Goal: Manage account settings

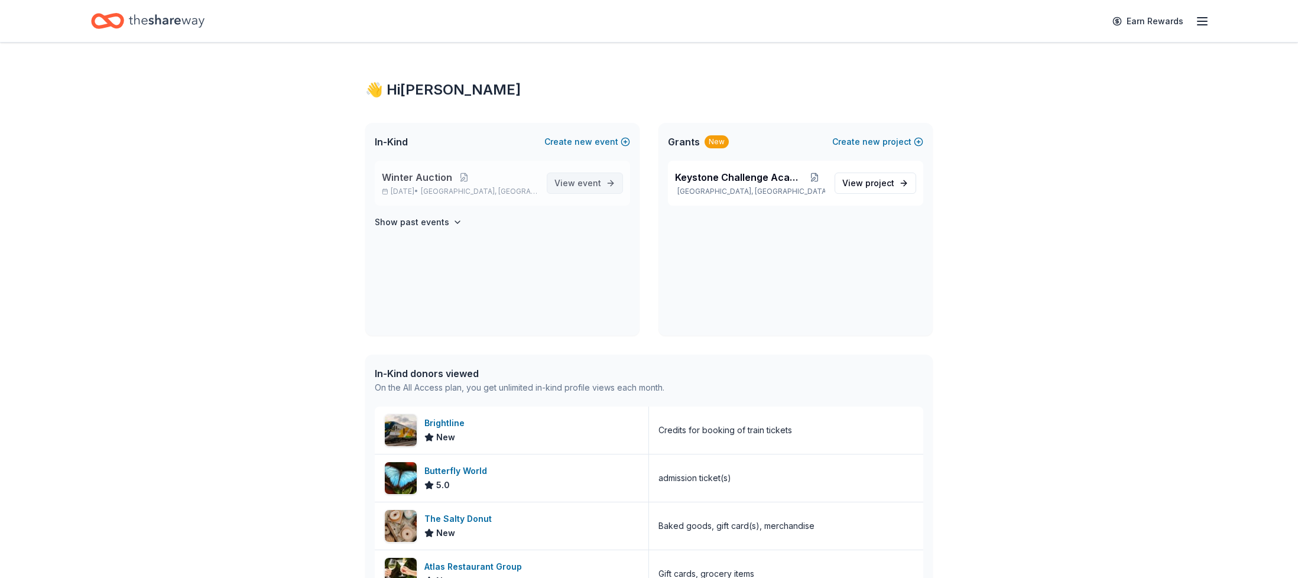
click at [572, 181] on span "View event" at bounding box center [577, 183] width 47 height 14
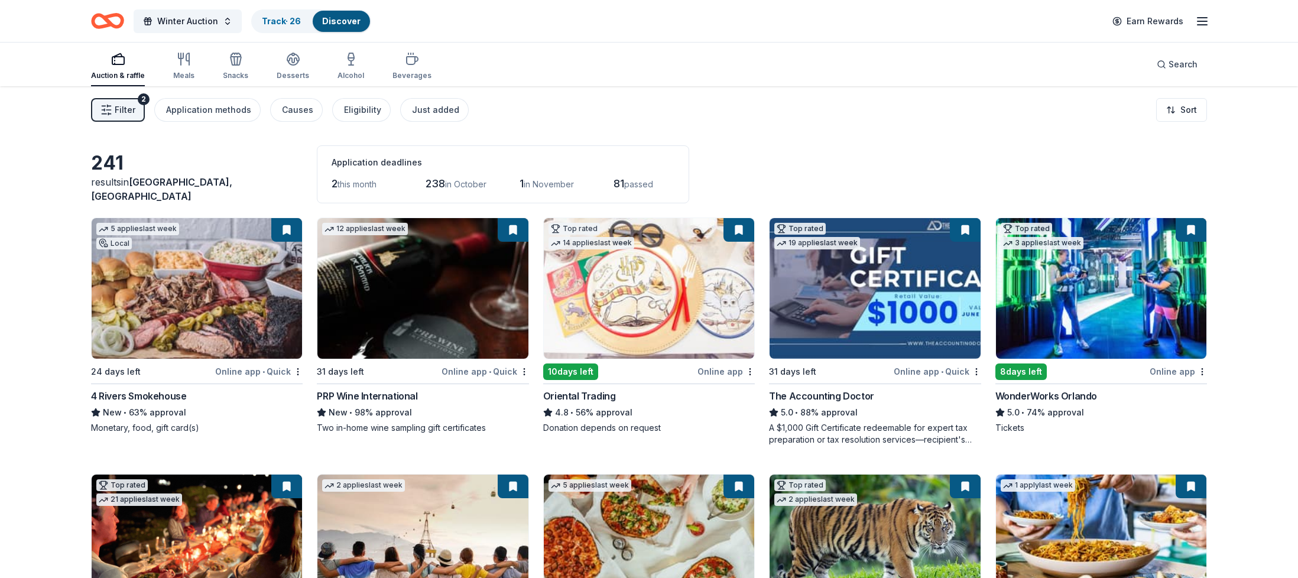
click at [1203, 18] on icon "button" at bounding box center [1202, 21] width 14 height 14
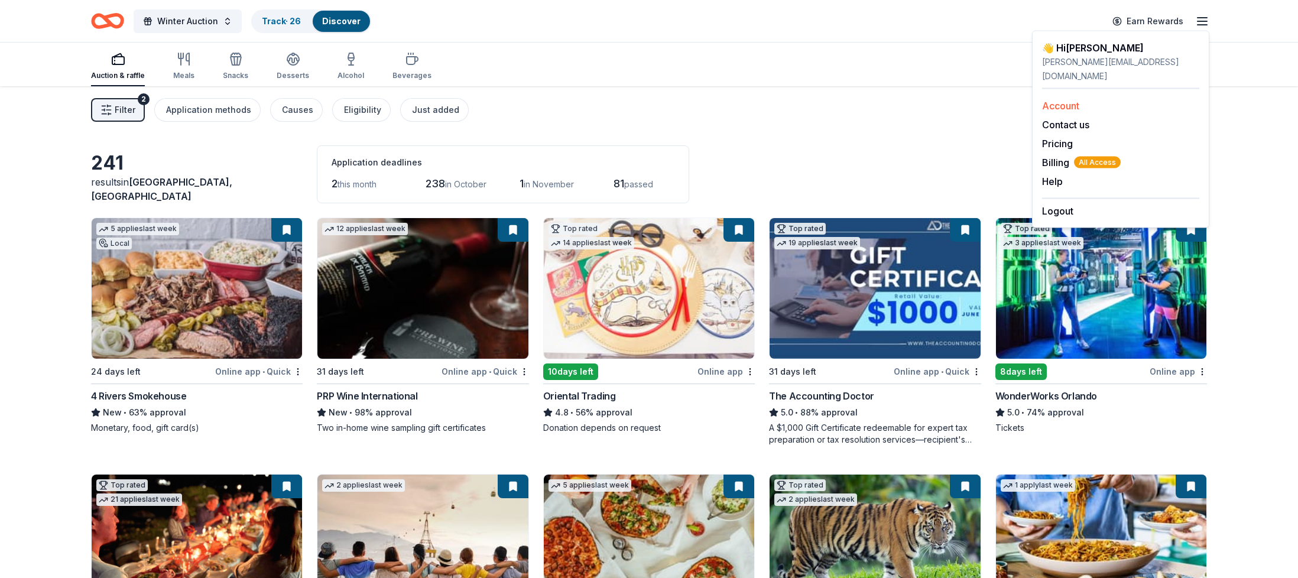
click at [1069, 100] on link "Account" at bounding box center [1060, 106] width 37 height 12
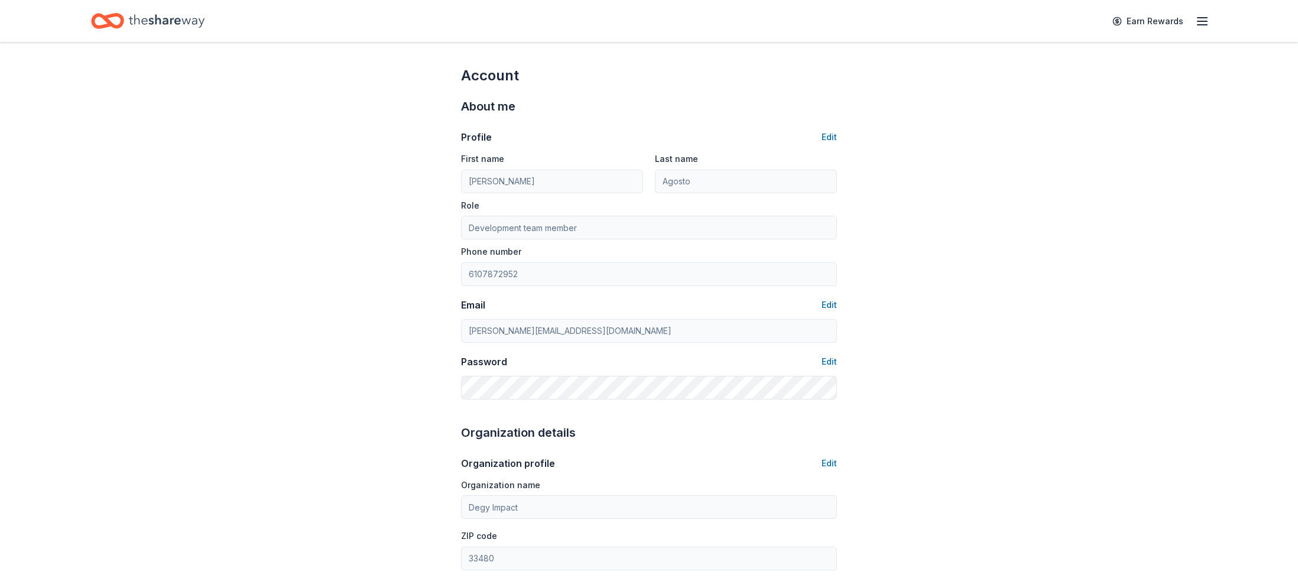
click at [1202, 18] on icon "button" at bounding box center [1202, 21] width 14 height 14
click at [1057, 155] on span "Billing All Access" at bounding box center [1081, 162] width 79 height 14
